Goal: Task Accomplishment & Management: Use online tool/utility

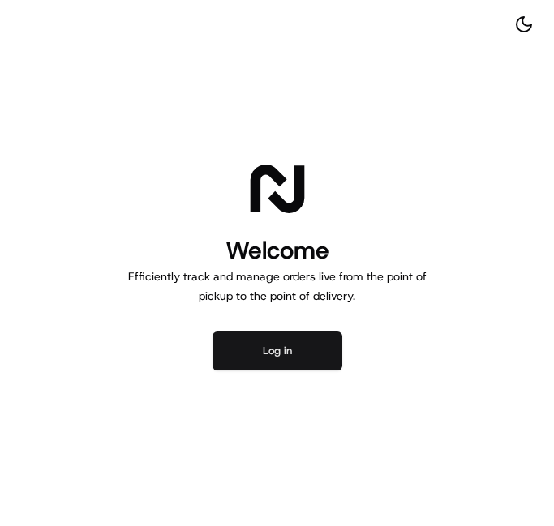
click at [274, 350] on button "Log in" at bounding box center [277, 351] width 130 height 39
